Goal: Task Accomplishment & Management: Complete application form

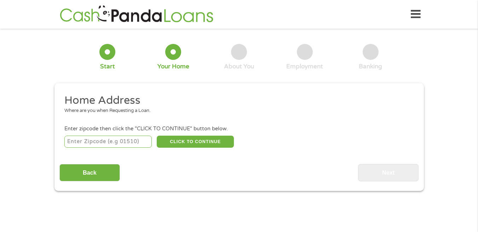
click at [82, 138] on input "number" at bounding box center [107, 141] width 87 height 12
type input "31901"
select select "[US_STATE]"
click at [197, 140] on button "CLICK TO CONTINUE" at bounding box center [195, 141] width 77 height 12
type input "31901"
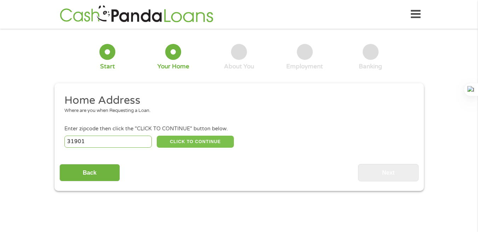
type input "Columbus"
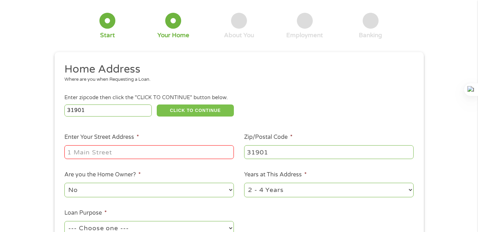
scroll to position [71, 0]
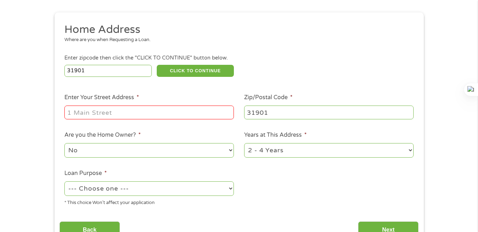
click at [102, 112] on input "Enter Your Street Address *" at bounding box center [148, 111] width 169 height 13
type input "[STREET_ADDRESS]"
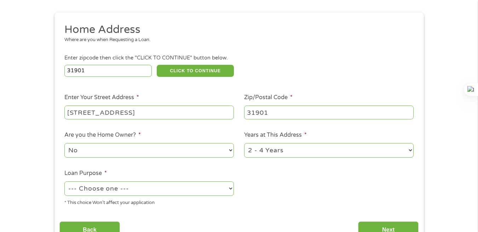
click at [95, 152] on select "No Yes" at bounding box center [148, 150] width 169 height 15
click at [64, 143] on select "No Yes" at bounding box center [148, 150] width 169 height 15
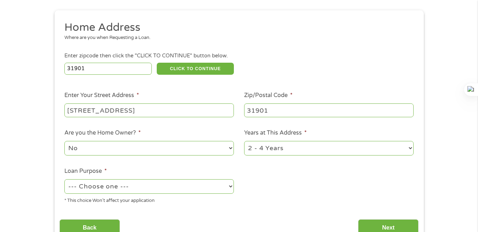
scroll to position [177, 0]
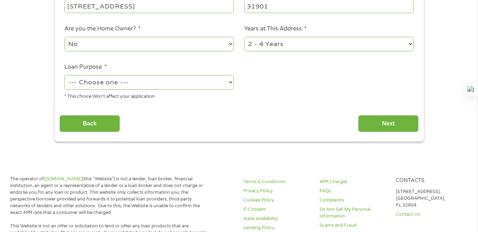
click at [87, 84] on select "--- Choose one --- Pay Bills Debt Consolidation Home Improvement Major Purchase…" at bounding box center [148, 82] width 169 height 15
select select "paybills"
click at [64, 75] on select "--- Choose one --- Pay Bills Debt Consolidation Home Improvement Major Purchase…" at bounding box center [148, 82] width 169 height 15
click at [102, 123] on input "Back" at bounding box center [89, 123] width 60 height 17
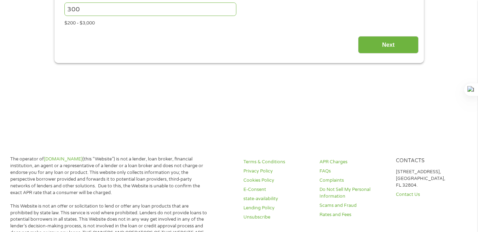
scroll to position [3, 3]
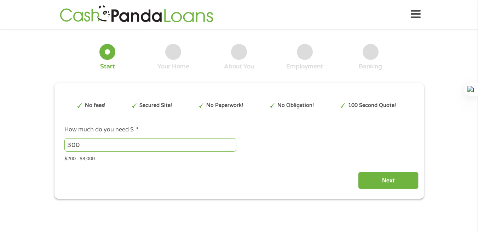
click at [399, 179] on input "Next" at bounding box center [388, 180] width 60 height 17
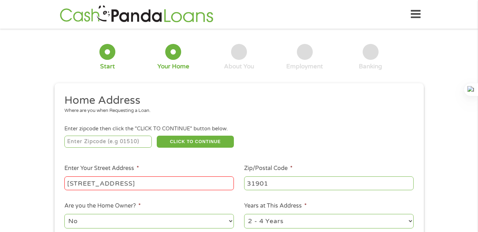
click at [134, 141] on input "number" at bounding box center [107, 141] width 87 height 12
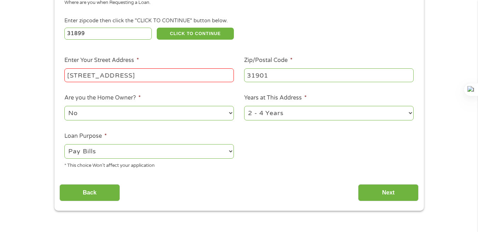
scroll to position [141, 0]
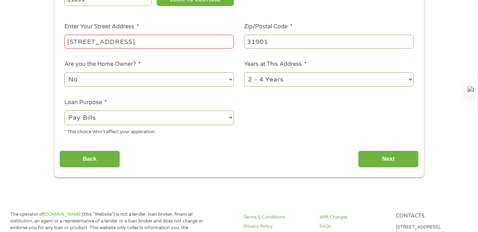
type input "31899"
click at [394, 158] on input "Next" at bounding box center [388, 158] width 60 height 17
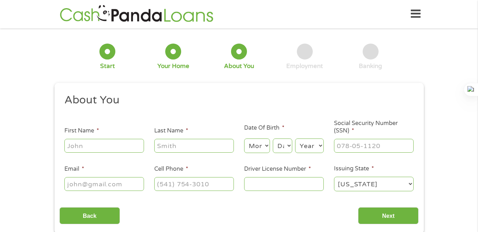
scroll to position [0, 0]
click at [87, 144] on input "First Name *" at bounding box center [104, 145] width 80 height 13
type input "[PERSON_NAME]"
type input "[EMAIL_ADDRESS][DOMAIN_NAME]"
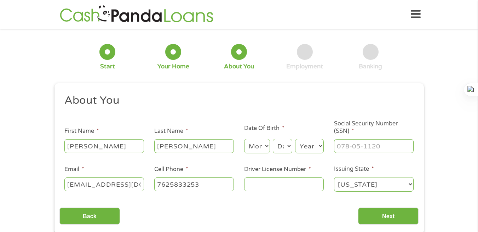
type input "[PHONE_NUMBER]"
click at [195, 142] on input "[PERSON_NAME]" at bounding box center [194, 145] width 80 height 13
type input "[PERSON_NAME]"
click at [259, 147] on select "Month 1 2 3 4 5 6 7 8 9 10 11 12" at bounding box center [257, 146] width 26 height 15
select select "9"
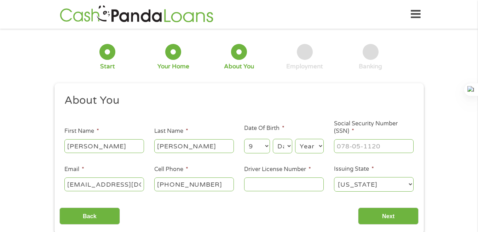
click at [244, 139] on select "Month 1 2 3 4 5 6 7 8 9 10 11 12" at bounding box center [257, 146] width 26 height 15
click at [282, 143] on select "Day 1 2 3 4 5 6 7 8 9 10 11 12 13 14 15 16 17 18 19 20 21 22 23 24 25 26 27 28 …" at bounding box center [282, 146] width 19 height 15
select select "5"
click at [273, 139] on select "Day 1 2 3 4 5 6 7 8 9 10 11 12 13 14 15 16 17 18 19 20 21 22 23 24 25 26 27 28 …" at bounding box center [282, 146] width 19 height 15
click at [305, 146] on select "Year [DATE] 2006 2005 2004 2003 2002 2001 2000 1999 1998 1997 1996 1995 1994 19…" at bounding box center [309, 146] width 29 height 15
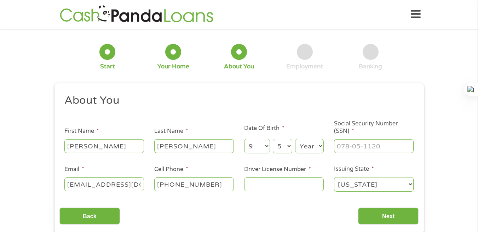
select select "1963"
click at [295, 139] on select "Year [DATE] 2006 2005 2004 2003 2002 2001 2000 1999 1998 1997 1996 1995 1994 19…" at bounding box center [309, 146] width 29 height 15
click at [356, 148] on input "___-__-____" at bounding box center [374, 145] width 80 height 13
type input "254-21-7644"
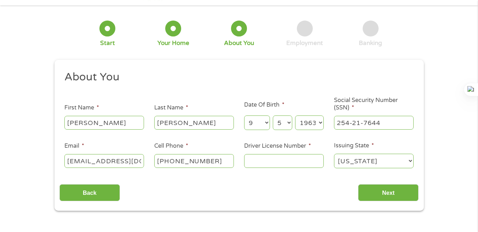
scroll to position [71, 0]
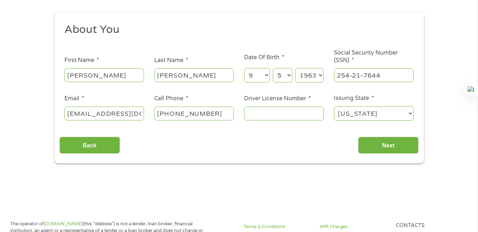
click at [118, 115] on input "[EMAIL_ADDRESS][DOMAIN_NAME]" at bounding box center [104, 112] width 80 height 13
type input "[EMAIL_ADDRESS][DOMAIN_NAME]"
click at [209, 115] on input "[PHONE_NUMBER]" at bounding box center [194, 112] width 80 height 13
type input "[PHONE_NUMBER]"
click at [260, 114] on input "Driver License Number *" at bounding box center [284, 112] width 80 height 13
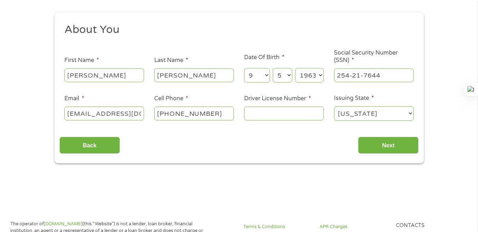
click at [97, 145] on input "Back" at bounding box center [89, 145] width 60 height 17
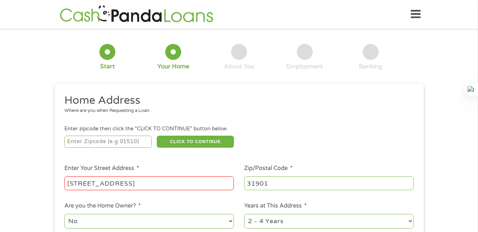
scroll to position [3, 3]
